Goal: Book appointment/travel/reservation

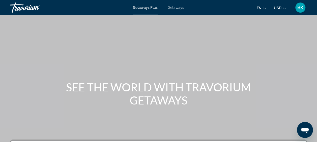
click at [176, 8] on span "Getaways" at bounding box center [176, 8] width 16 height 4
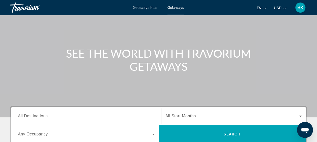
scroll to position [48, 0]
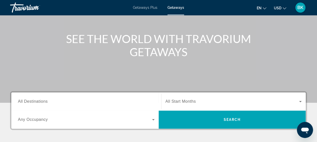
click at [41, 100] on span "All Destinations" at bounding box center [33, 101] width 30 height 4
click at [41, 100] on input "Destination All Destinations" at bounding box center [86, 102] width 137 height 6
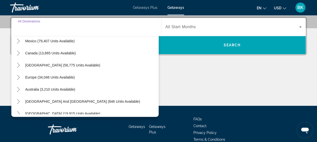
scroll to position [70, 0]
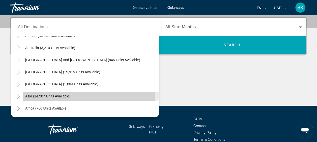
click at [37, 96] on span "Asia (14,907 units available)" at bounding box center [47, 96] width 45 height 4
type input "**********"
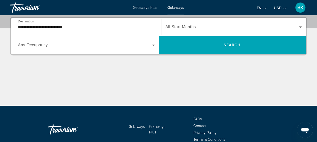
click at [178, 26] on span "All Start Months" at bounding box center [180, 27] width 30 height 4
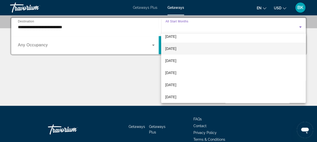
scroll to position [22, 0]
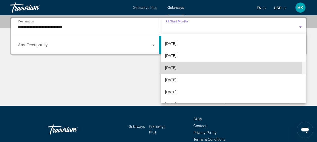
click at [191, 68] on mat-option "[DATE]" at bounding box center [233, 68] width 144 height 12
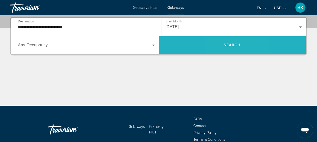
click at [223, 46] on span "Search" at bounding box center [231, 45] width 17 height 4
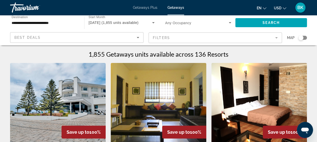
click at [220, 39] on mat-form-field "Filters" at bounding box center [214, 37] width 133 height 11
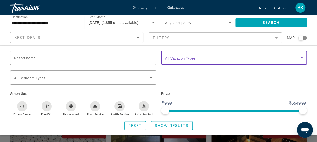
click at [203, 57] on span "Search widget" at bounding box center [232, 58] width 135 height 6
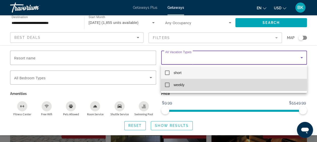
click at [180, 84] on span "weekly" at bounding box center [178, 85] width 11 height 6
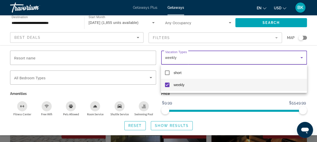
click at [172, 126] on div at bounding box center [158, 71] width 317 height 142
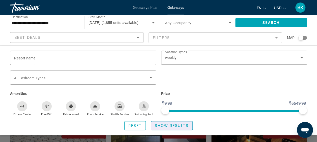
click at [172, 126] on span "Show Results" at bounding box center [172, 126] width 34 height 4
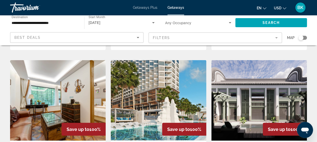
scroll to position [560, 0]
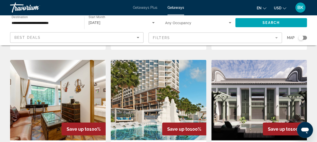
click at [153, 80] on img "Main content" at bounding box center [158, 100] width 95 height 81
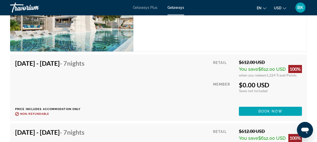
scroll to position [948, 0]
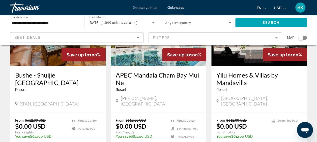
scroll to position [634, 0]
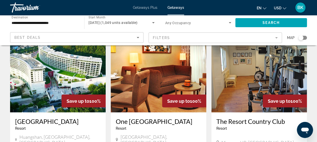
scroll to position [416, 0]
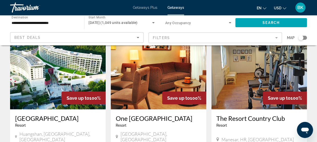
click at [144, 65] on img "Main content" at bounding box center [158, 69] width 95 height 81
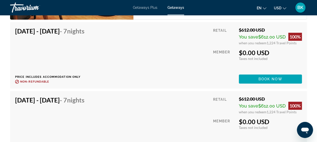
scroll to position [940, 0]
